Goal: Information Seeking & Learning: Learn about a topic

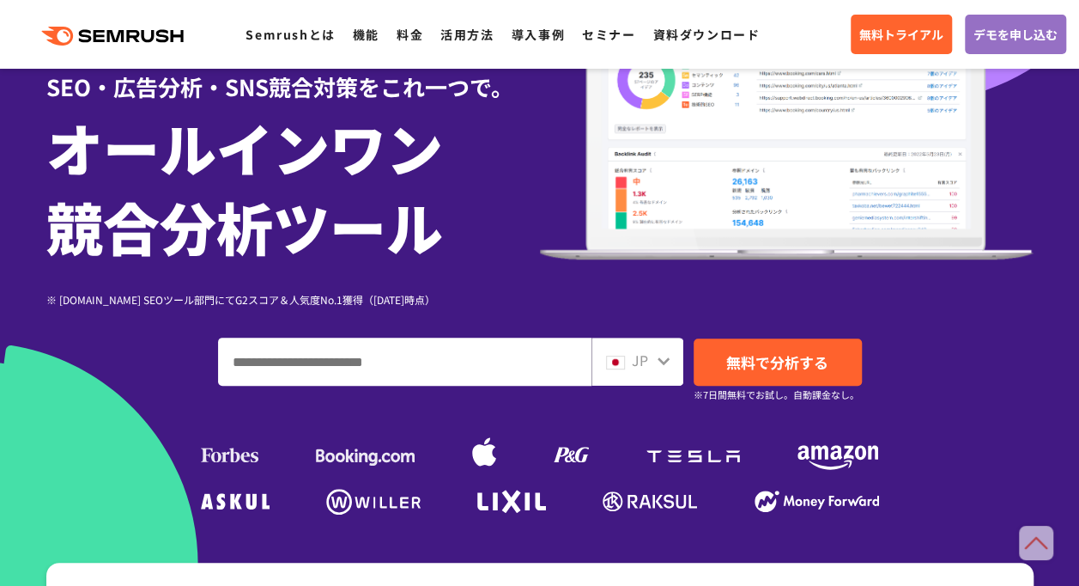
scroll to position [173, 0]
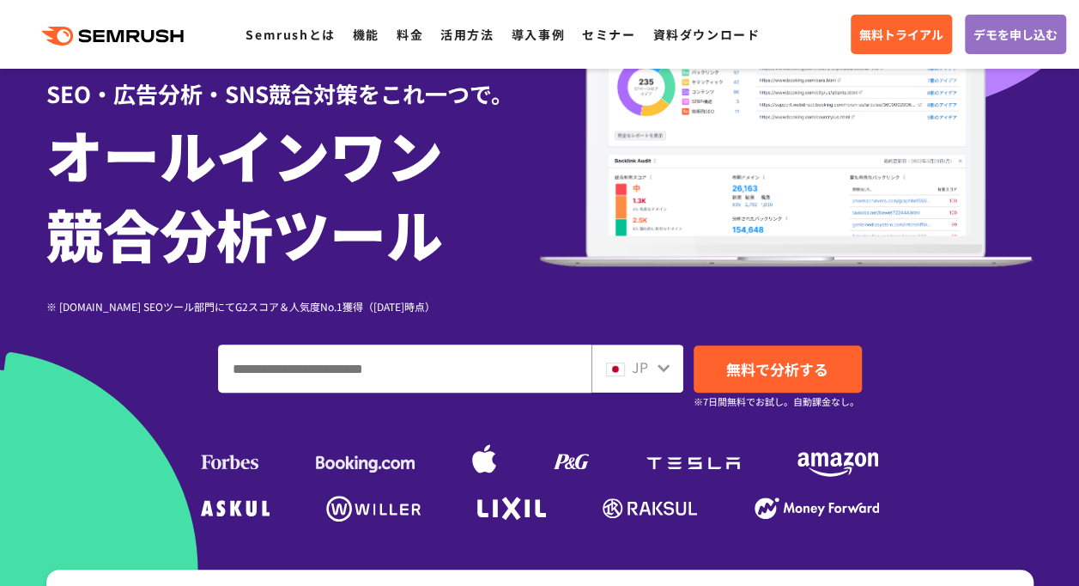
click at [388, 380] on input "ドメイン、キーワードまたはURLを入力してください" at bounding box center [405, 368] width 372 height 46
type input "****"
drag, startPoint x: 398, startPoint y: 361, endPoint x: 161, endPoint y: 340, distance: 237.9
click at [161, 340] on div "SEO・広告分析・SNS競合対策をこれ一つで。 オールインワン 競合分析ツール ※ G2.com SEOツール部門にてG2スコア＆人気度No.1獲得（2023…" at bounding box center [540, 232] width 988 height 588
click at [363, 34] on link "機能" at bounding box center [366, 34] width 27 height 17
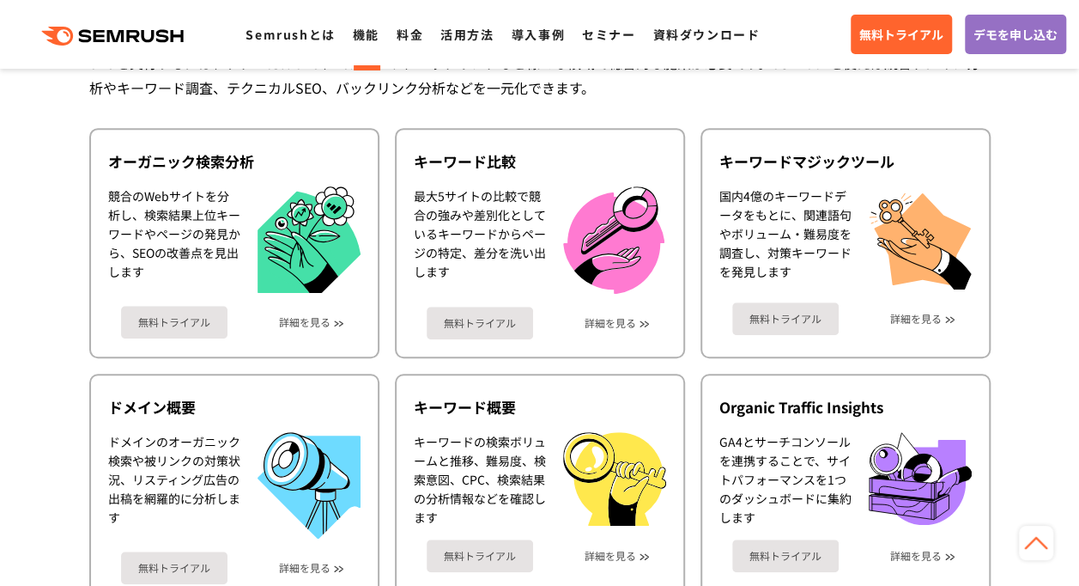
scroll to position [187, 0]
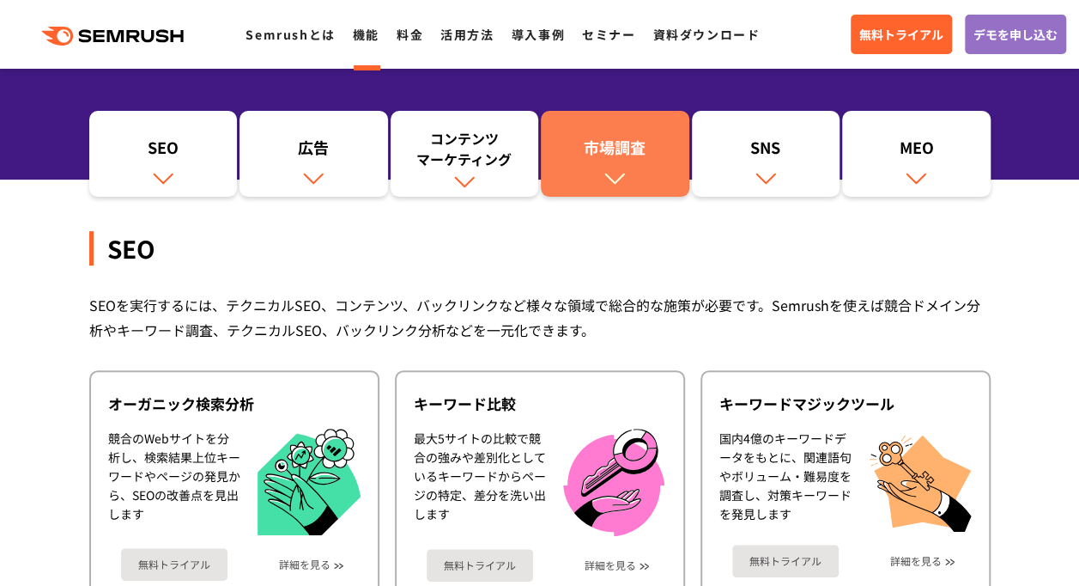
click at [625, 152] on div "市場調査" at bounding box center [615, 151] width 131 height 29
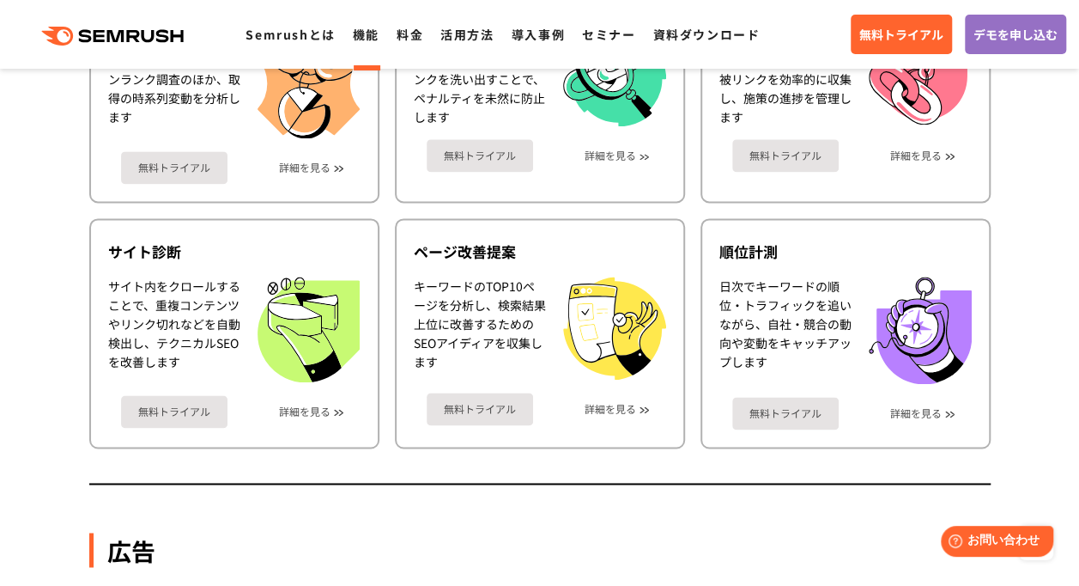
scroll to position [1081, 0]
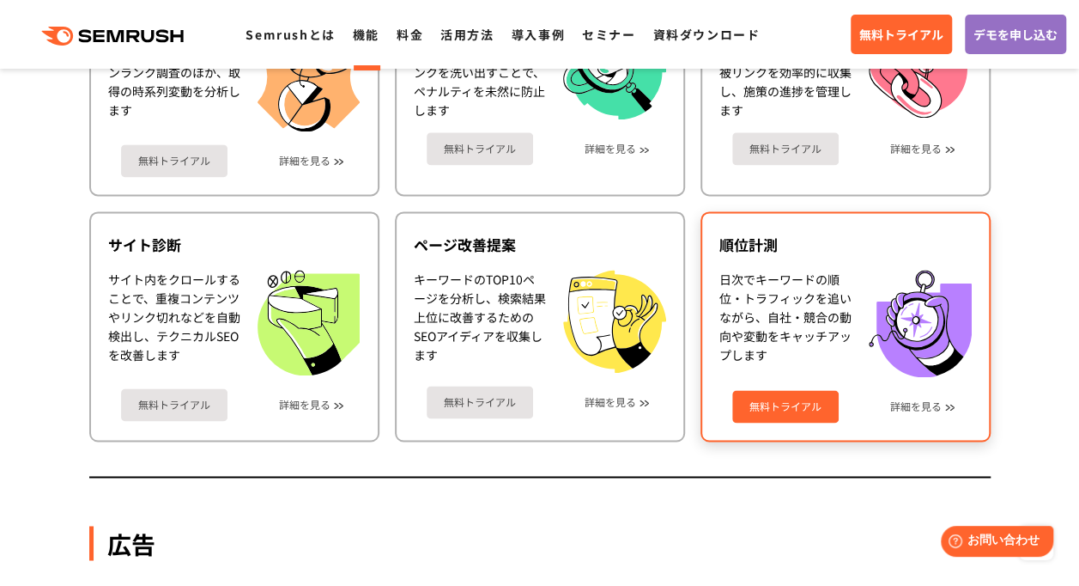
click at [749, 316] on div "日次でキーワードの順位・トラフィックを追いながら、自社・競合の動向や変動をキャッチアップします" at bounding box center [786, 323] width 132 height 107
click at [747, 252] on div "順位計測" at bounding box center [846, 244] width 252 height 21
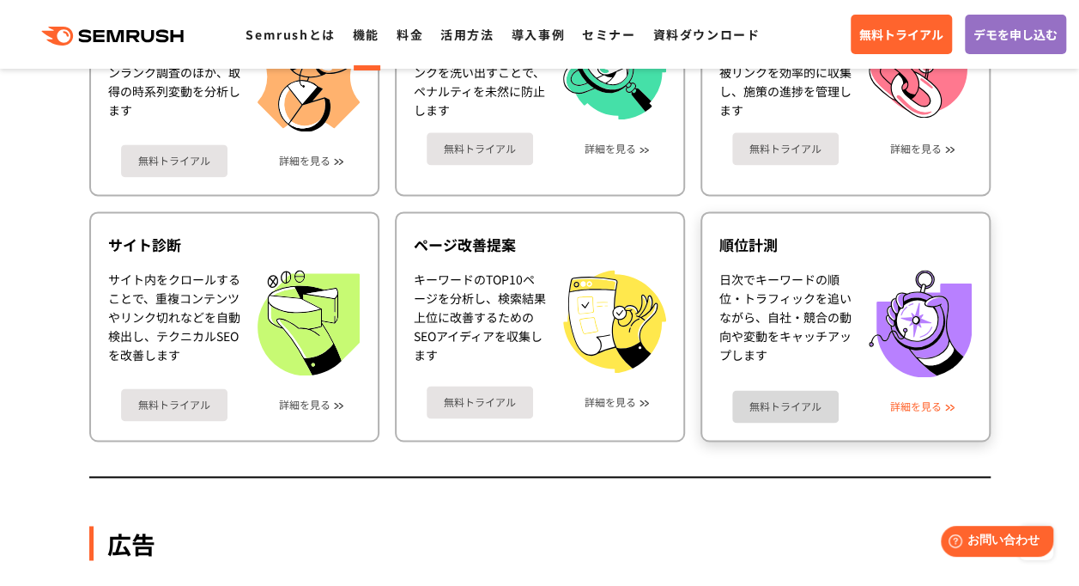
click at [927, 410] on link "詳細を見る" at bounding box center [916, 406] width 52 height 12
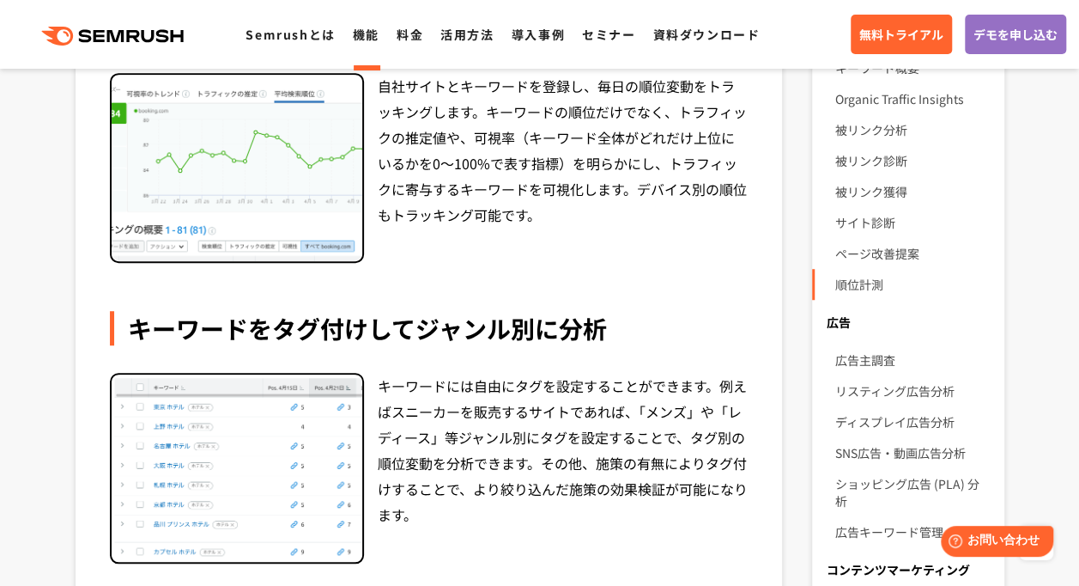
click at [363, 535] on div "キーワードには自由にタグを設定することができます。例えばスニーカーを販売するサイトであれば、「メンズ」や「レディース」等ジャンル別にタグを設定することで、タグ…" at bounding box center [429, 468] width 639 height 191
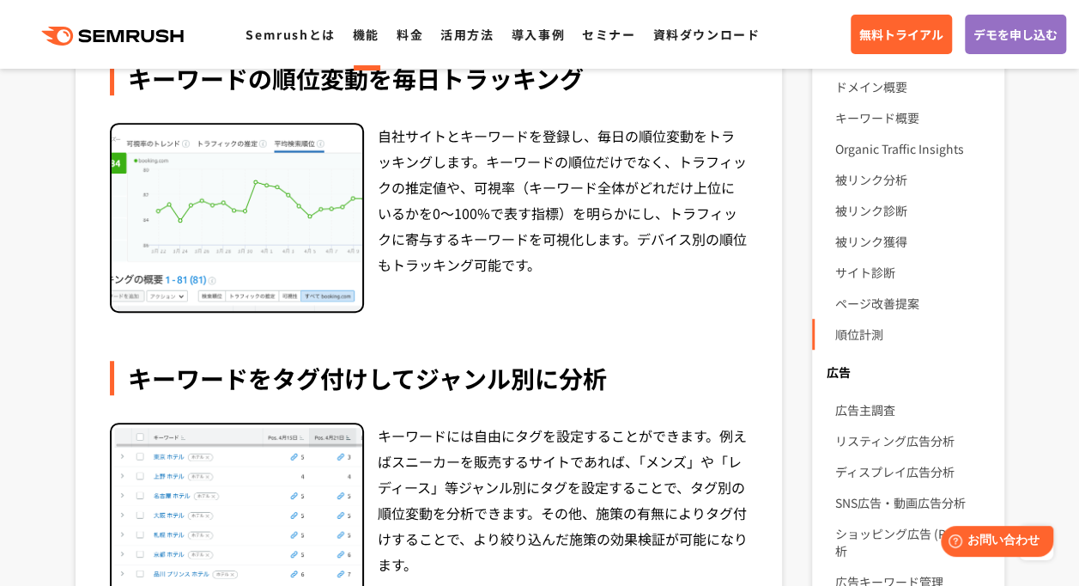
scroll to position [338, 0]
